Goal: Information Seeking & Learning: Learn about a topic

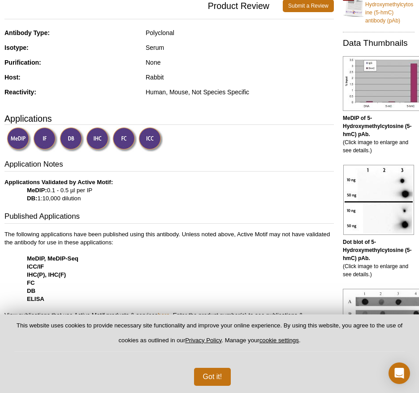
scroll to position [224, 0]
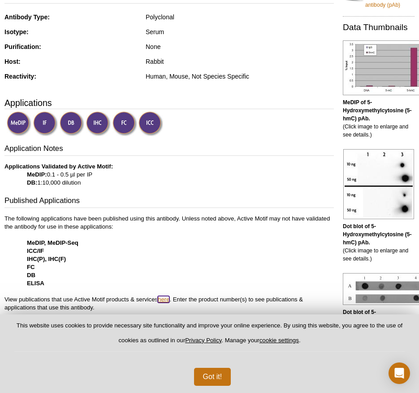
click at [160, 299] on link "here" at bounding box center [164, 299] width 12 height 7
click at [166, 298] on link "here" at bounding box center [164, 299] width 12 height 7
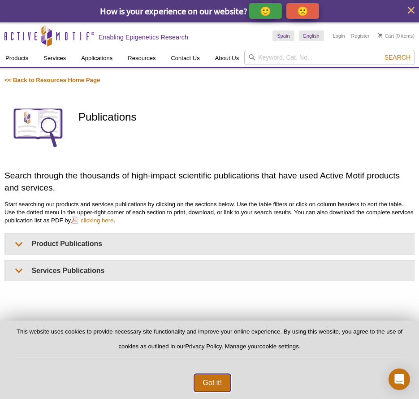
click at [203, 382] on button "Got it!" at bounding box center [212, 383] width 37 height 18
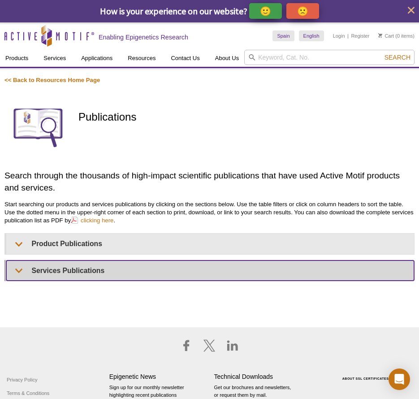
click at [19, 269] on summary "Services Publications" at bounding box center [210, 271] width 408 height 20
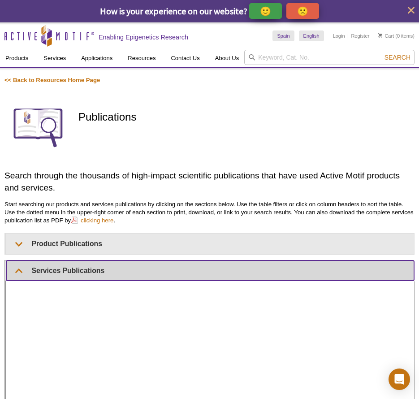
scroll to position [45, 0]
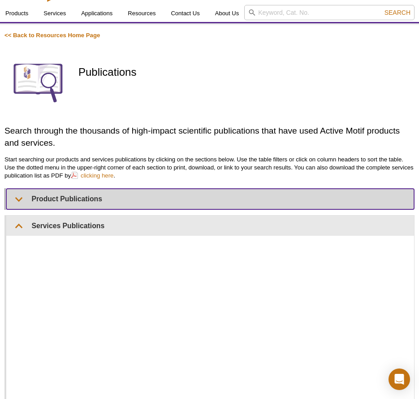
click at [13, 199] on summary "Product Publications" at bounding box center [210, 199] width 408 height 20
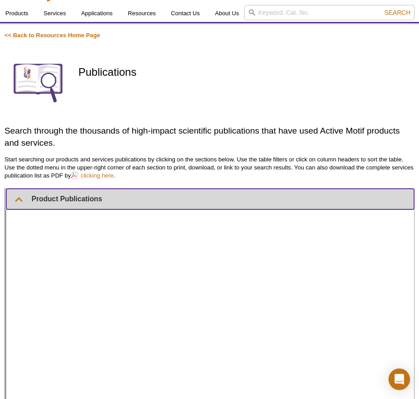
click at [17, 193] on summary "Product Publications" at bounding box center [210, 199] width 408 height 20
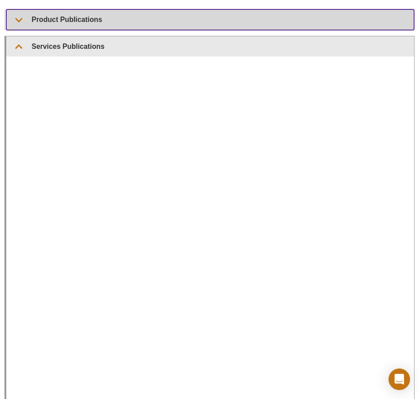
scroll to position [0, 0]
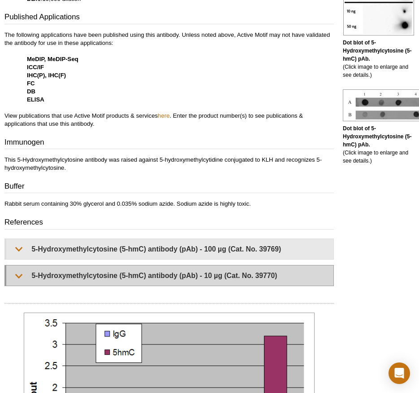
scroll to position [412, 0]
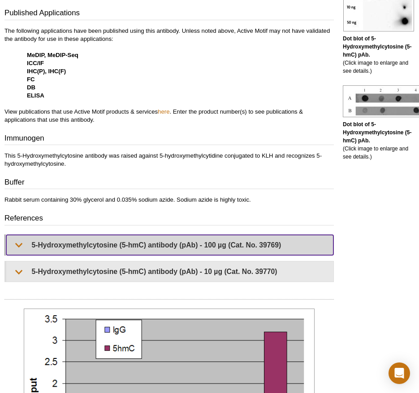
click at [21, 242] on summary "5-Hydroxymethylcytosine (5-hmC) antibody (pAb) - 100 µg (Cat. No. 39769)" at bounding box center [169, 245] width 327 height 20
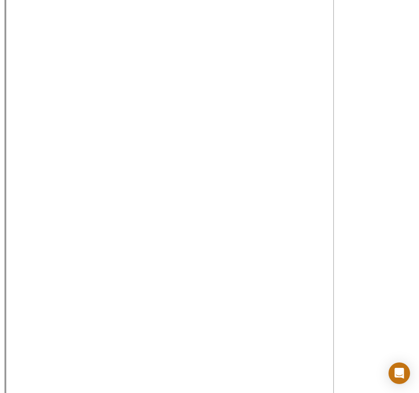
scroll to position [763, 0]
